Goal: Find contact information: Find contact information

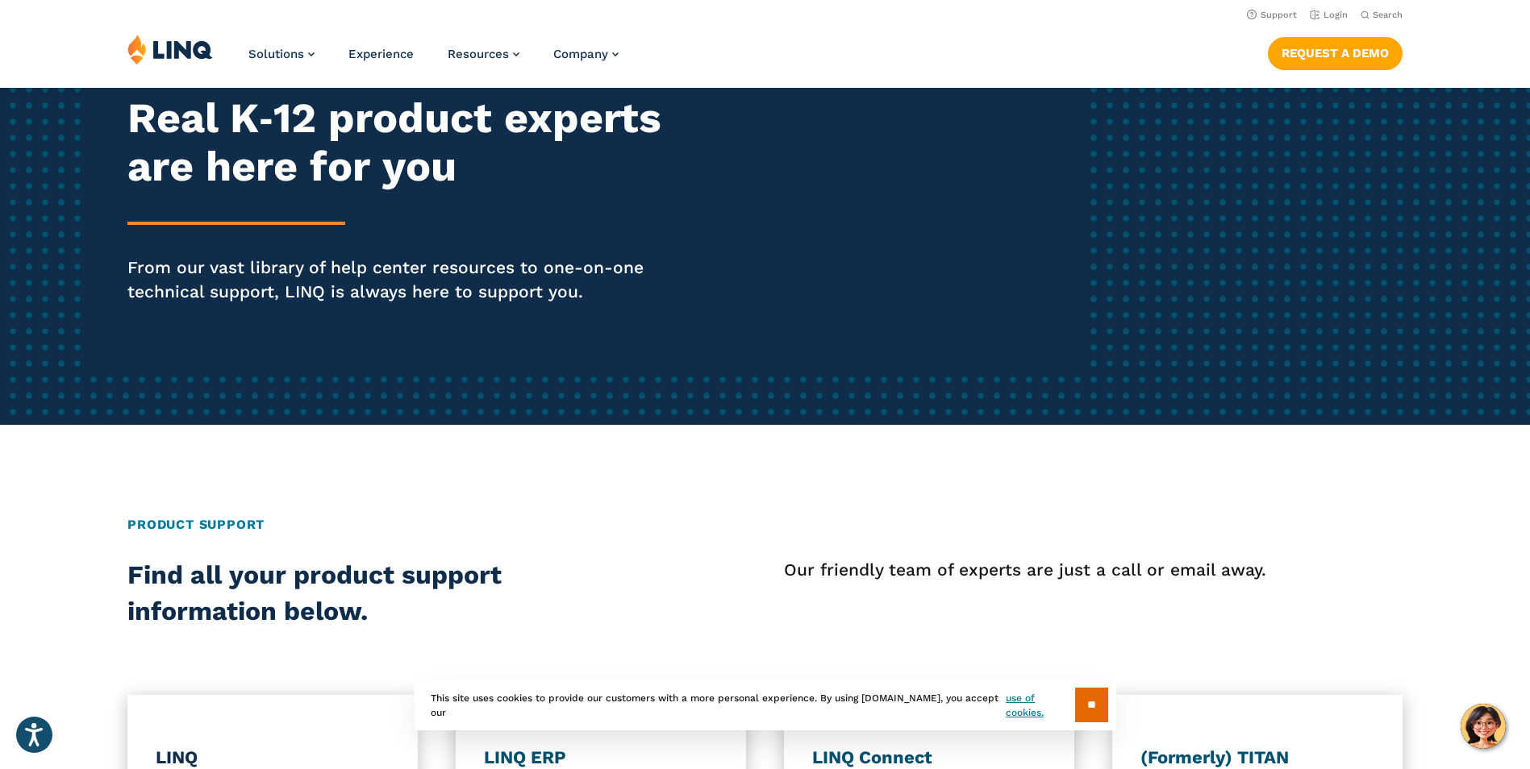
scroll to position [161, 0]
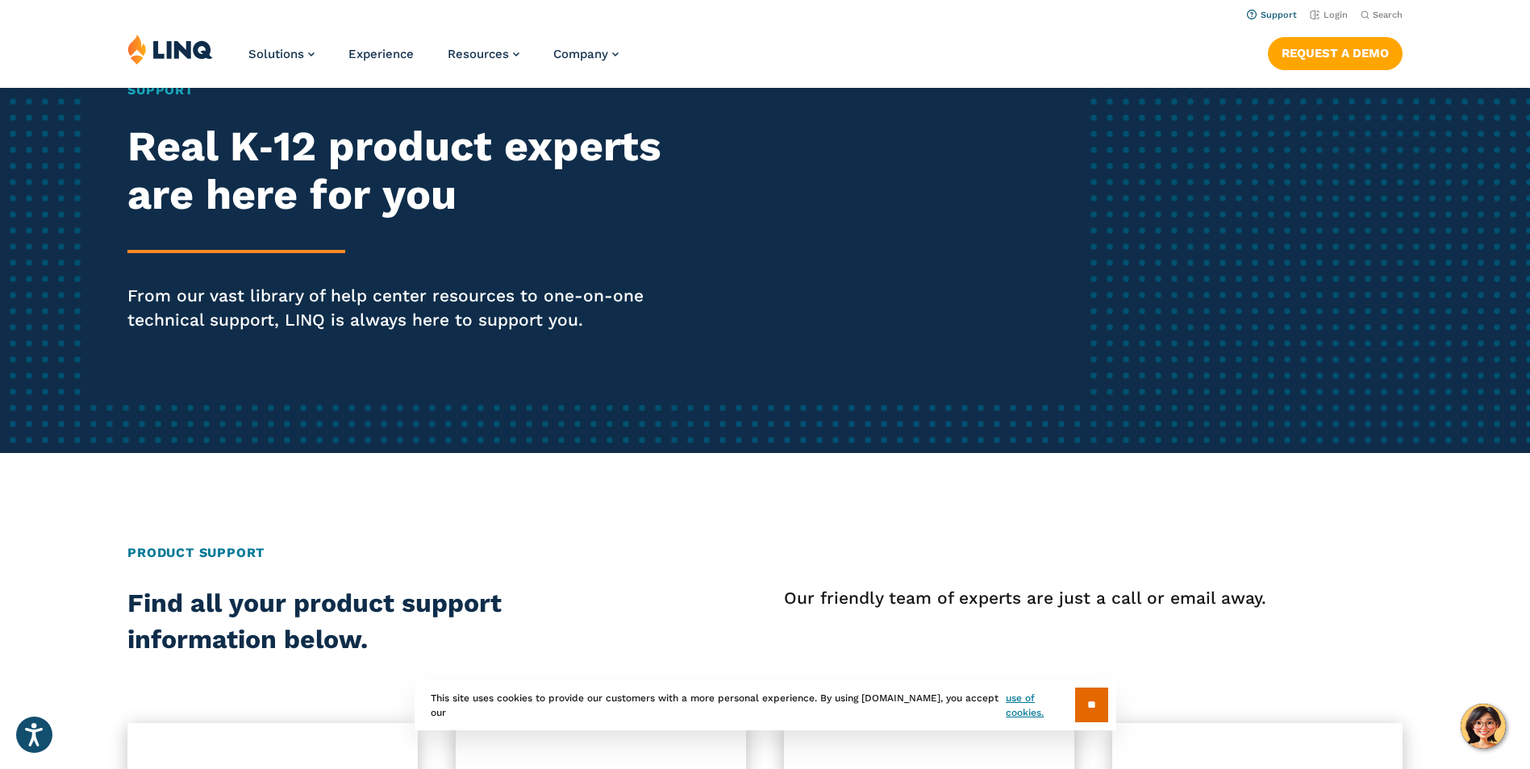
click at [1278, 12] on link "Support" at bounding box center [1272, 15] width 50 height 10
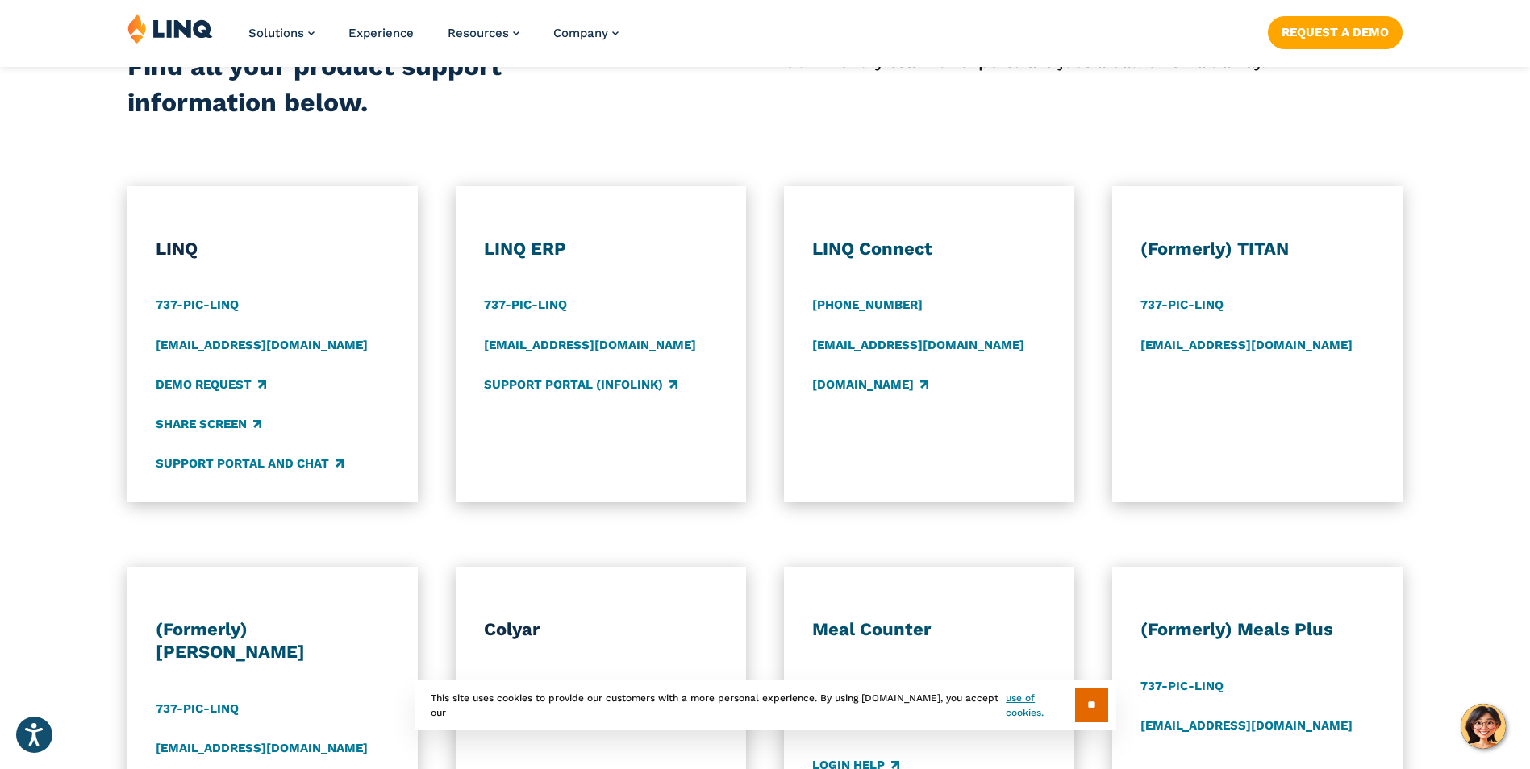
scroll to position [726, 0]
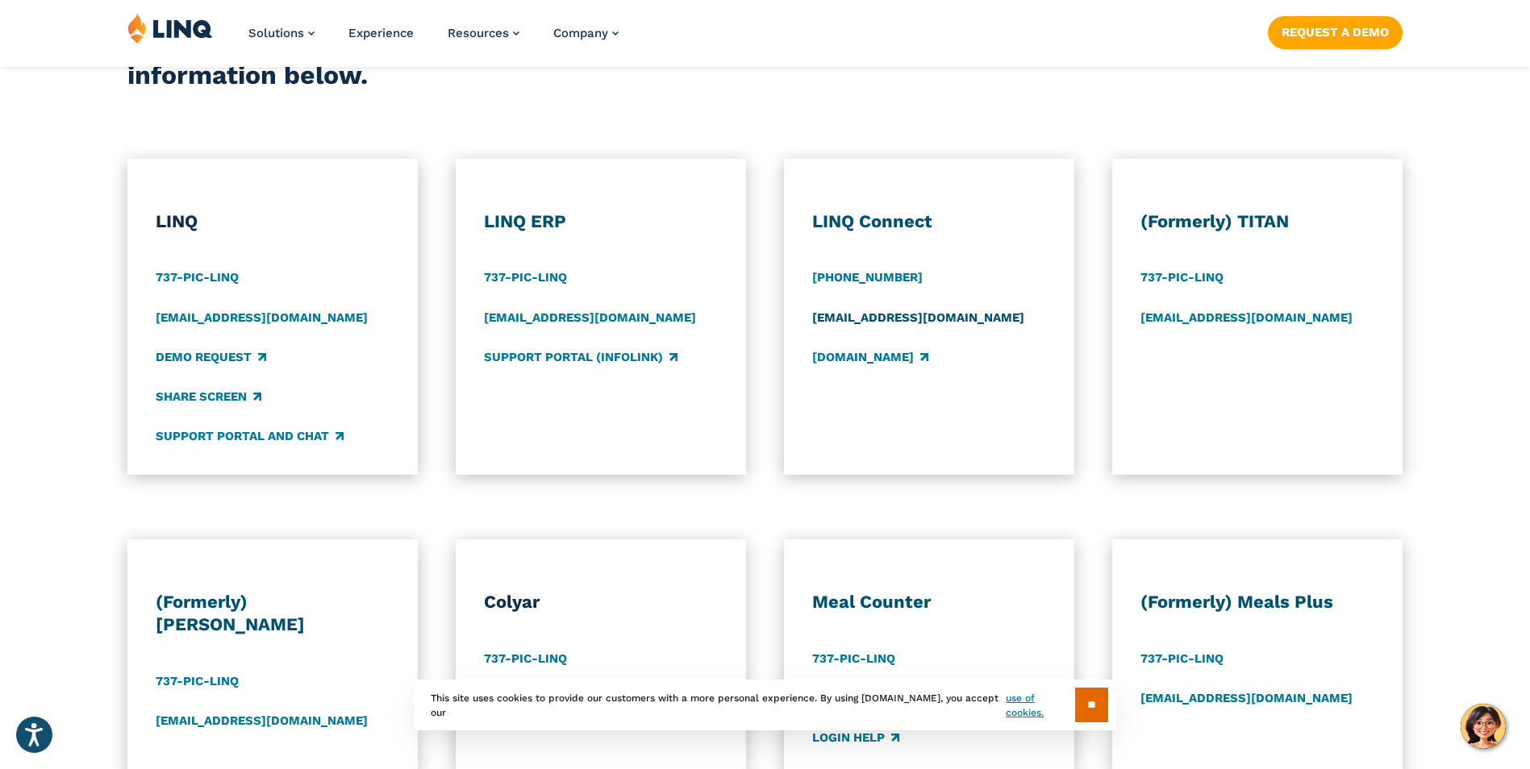
click at [851, 315] on link "[EMAIL_ADDRESS][DOMAIN_NAME]" at bounding box center [918, 318] width 212 height 18
click at [229, 440] on link "Support Portal and Chat" at bounding box center [250, 437] width 188 height 18
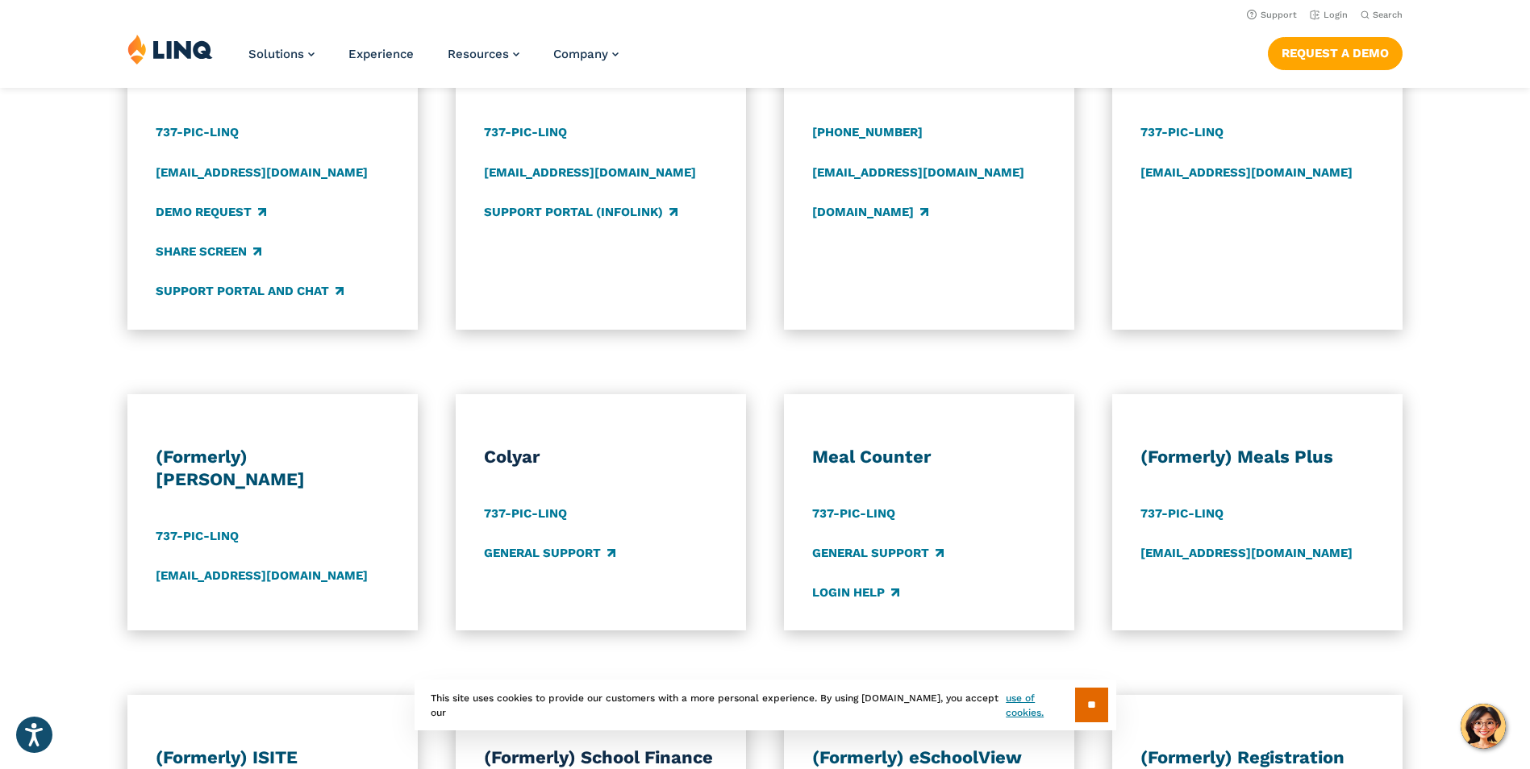
scroll to position [726, 0]
